Goal: Understand site structure: Understand site structure

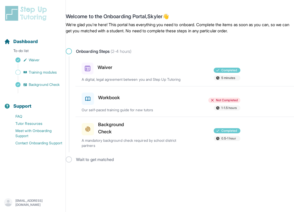
click at [115, 100] on h3 "Workbook" at bounding box center [109, 97] width 22 height 7
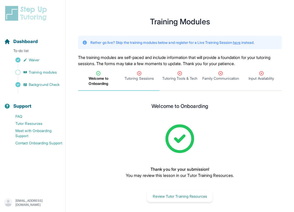
click at [136, 77] on span "Tutoring Sessions" at bounding box center [138, 78] width 29 height 5
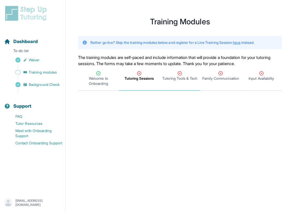
click at [172, 77] on span "Tutoring Tools & Tech" at bounding box center [179, 78] width 35 height 5
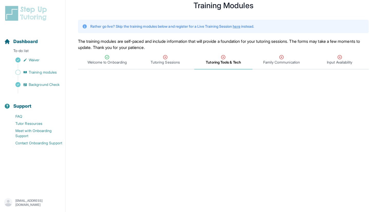
scroll to position [43, 0]
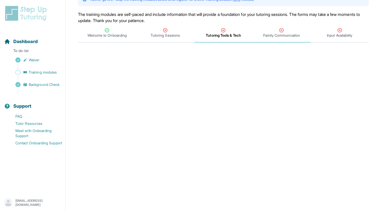
click at [287, 32] on div "Family Communication" at bounding box center [281, 33] width 56 height 10
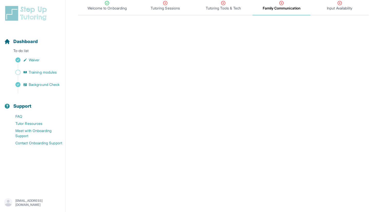
scroll to position [0, 0]
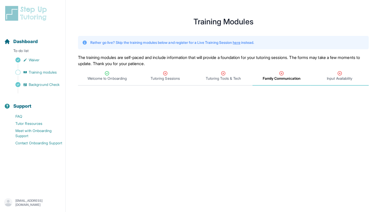
click at [293, 77] on span "Input Availability" at bounding box center [339, 78] width 25 height 5
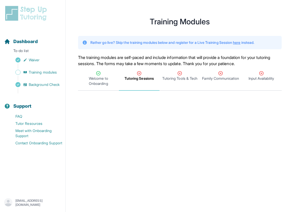
scroll to position [211, 0]
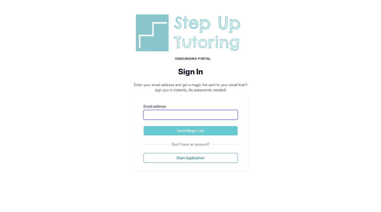
click at [197, 118] on input "Email address" at bounding box center [190, 115] width 94 height 10
